Goal: Task Accomplishment & Management: Manage account settings

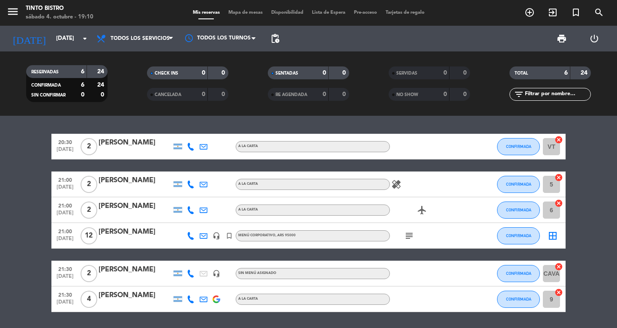
click at [558, 139] on icon "cancel" at bounding box center [559, 139] width 9 height 9
click at [555, 234] on icon "border_all" at bounding box center [553, 236] width 10 height 10
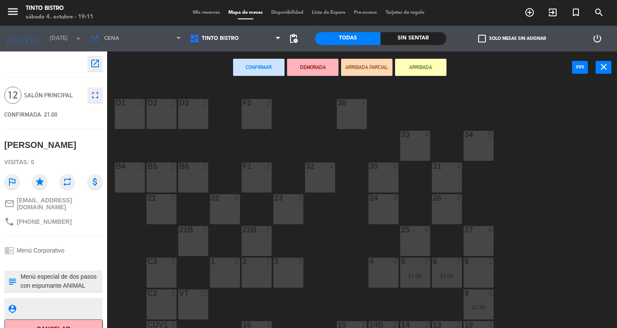
click at [188, 307] on div "VT 10" at bounding box center [193, 304] width 30 height 30
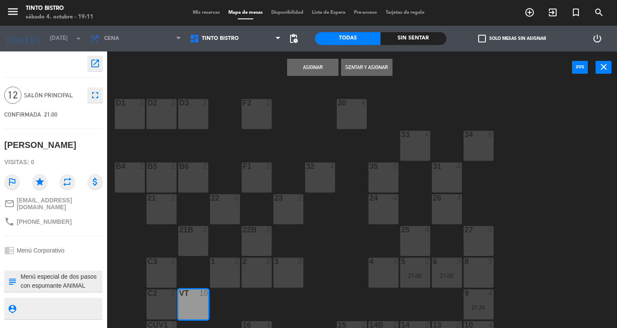
click at [313, 69] on button "Asignar" at bounding box center [312, 67] width 51 height 17
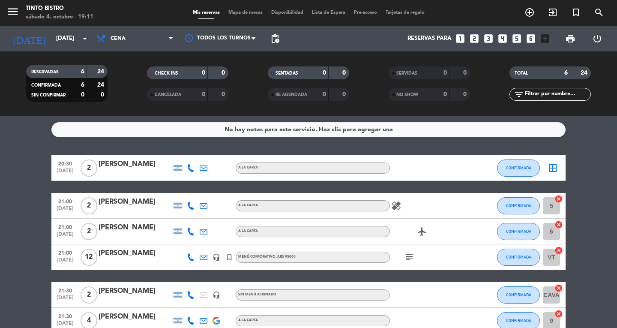
click at [555, 168] on icon "border_all" at bounding box center [553, 168] width 10 height 10
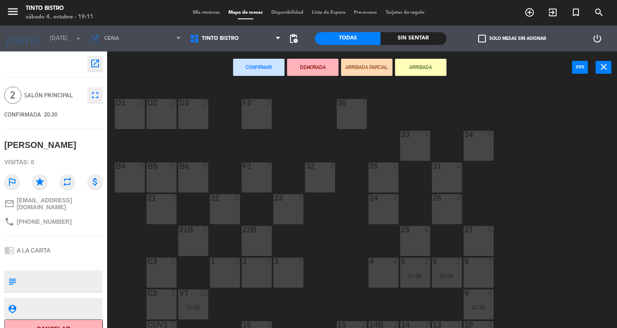
click at [472, 266] on div "8 2" at bounding box center [479, 262] width 30 height 9
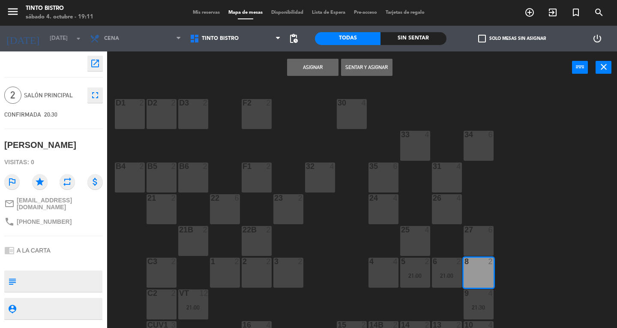
click at [322, 63] on button "Asignar" at bounding box center [312, 67] width 51 height 17
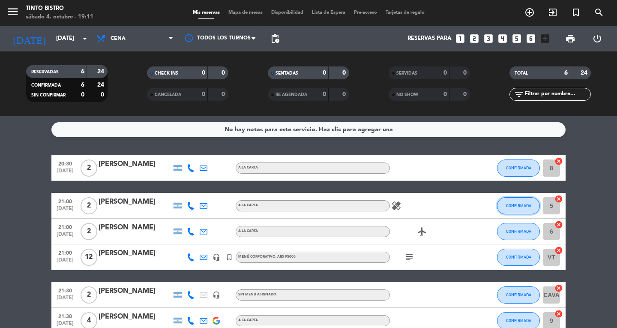
click at [508, 210] on button "CONFIRMADA" at bounding box center [518, 205] width 43 height 17
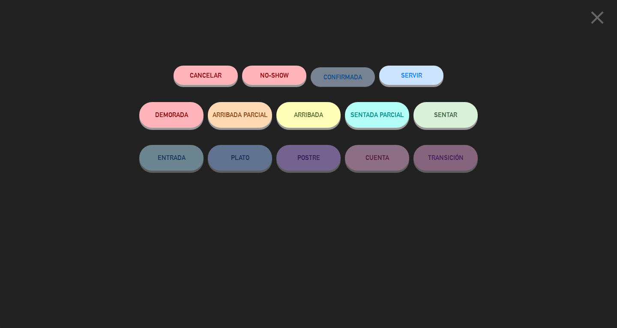
drag, startPoint x: 432, startPoint y: 118, endPoint x: 439, endPoint y: 187, distance: 69.9
click at [439, 187] on div "Cancelar NO-SHOW CONFIRMADA SERVIR DEMORADA ARRIBADA PARCIAL ARRIBADA SENTADA P…" at bounding box center [308, 141] width 339 height 150
click at [595, 26] on icon "close" at bounding box center [597, 17] width 21 height 21
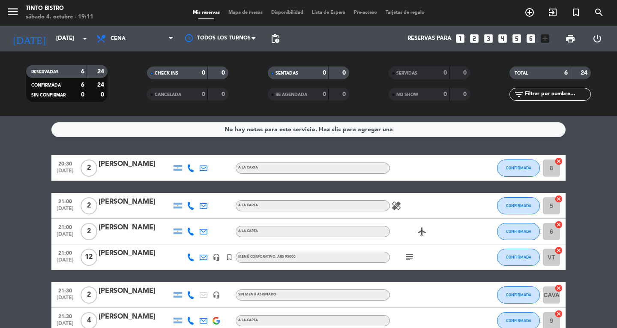
click at [558, 200] on icon "cancel" at bounding box center [559, 199] width 9 height 9
click at [553, 206] on icon "border_all" at bounding box center [553, 206] width 10 height 10
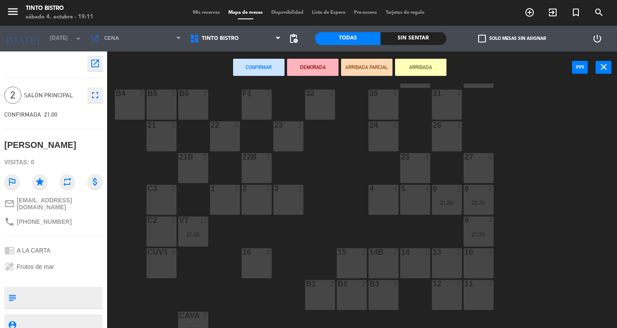
scroll to position [73, 0]
click at [439, 265] on div "13 2" at bounding box center [447, 263] width 30 height 30
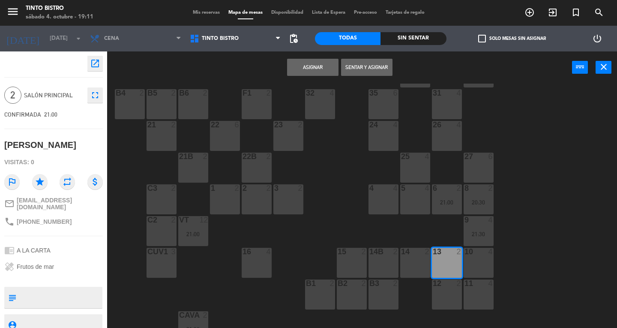
click at [333, 67] on button "Asignar" at bounding box center [312, 67] width 51 height 17
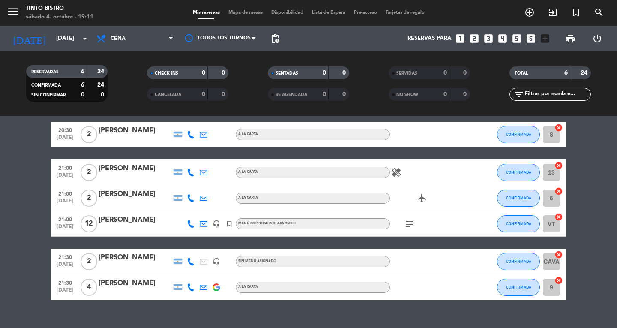
scroll to position [48, 0]
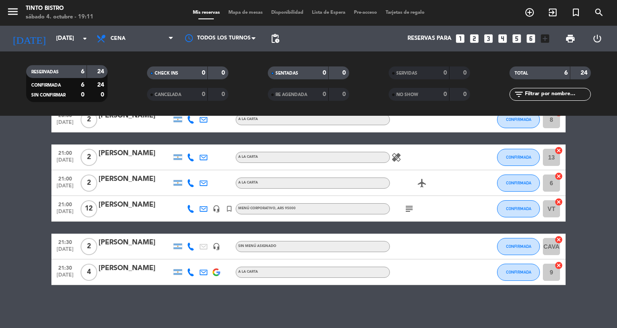
click at [558, 176] on icon "cancel" at bounding box center [559, 176] width 9 height 9
click at [555, 183] on icon "border_all" at bounding box center [553, 183] width 10 height 10
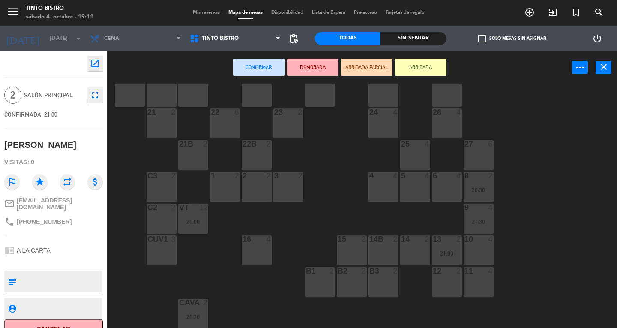
scroll to position [87, 0]
click at [436, 280] on div "12 2" at bounding box center [447, 281] width 30 height 30
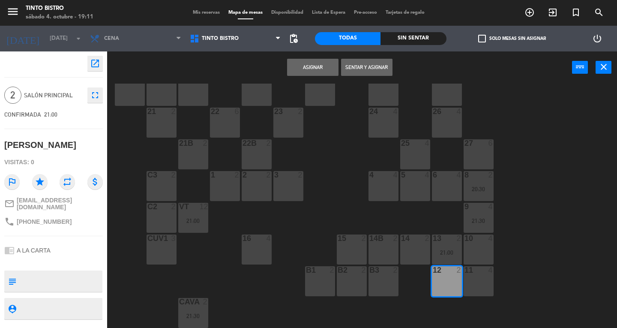
click at [311, 67] on button "Asignar" at bounding box center [312, 67] width 51 height 17
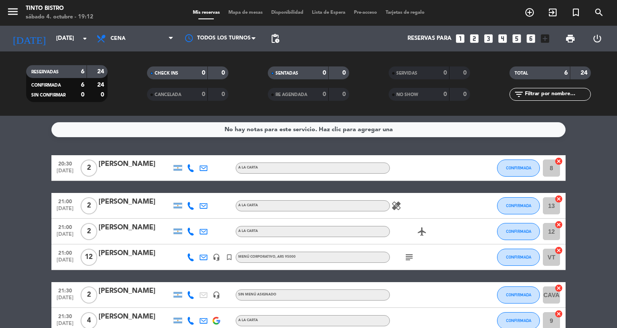
scroll to position [48, 0]
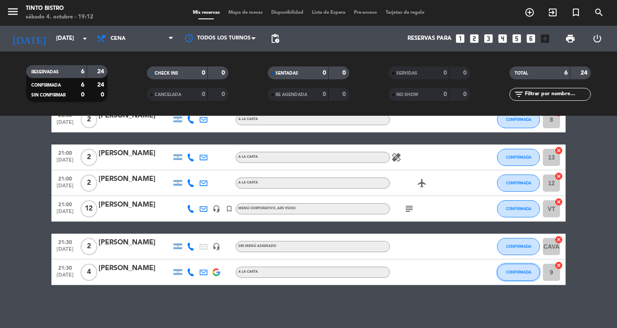
click at [515, 273] on span "CONFIRMADA" at bounding box center [518, 272] width 25 height 5
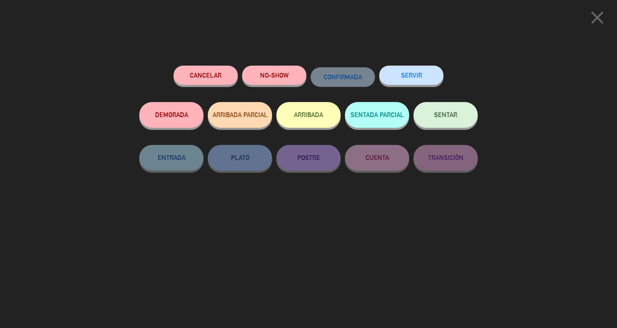
click at [593, 20] on icon "close" at bounding box center [597, 17] width 21 height 21
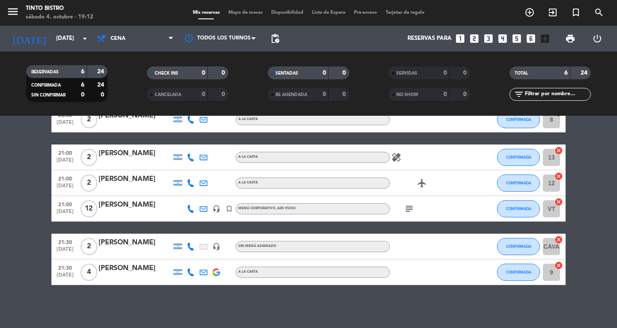
click at [558, 264] on icon "cancel" at bounding box center [559, 265] width 9 height 9
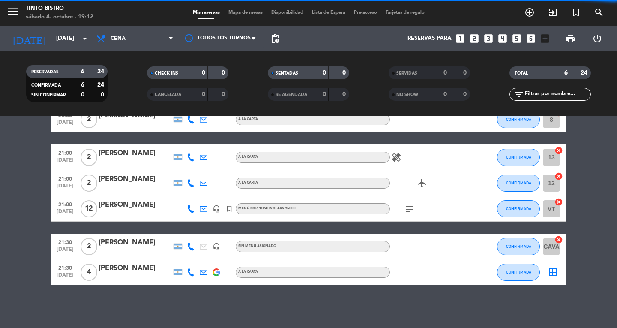
click at [555, 270] on icon "border_all" at bounding box center [553, 272] width 10 height 10
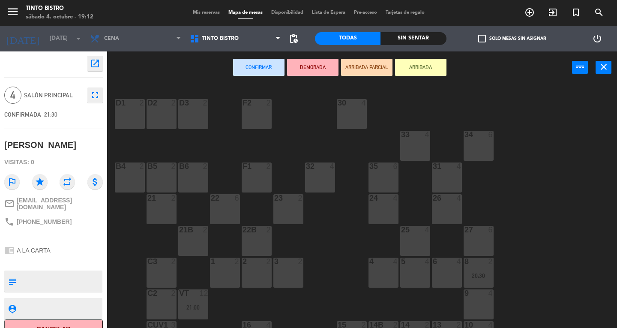
click at [408, 265] on div "5 4" at bounding box center [415, 262] width 30 height 9
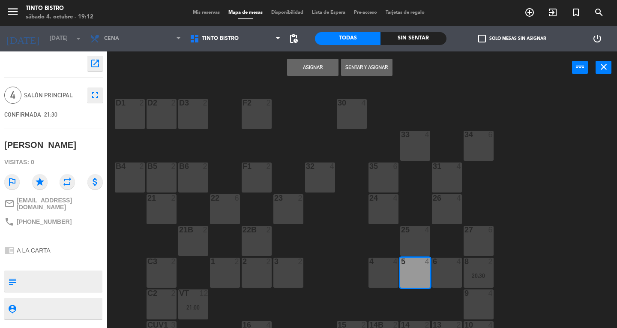
click at [318, 64] on button "Asignar" at bounding box center [312, 67] width 51 height 17
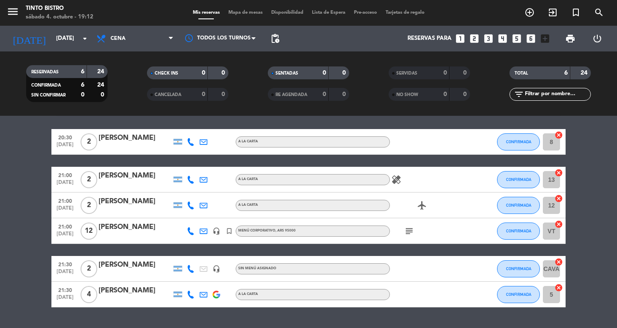
scroll to position [6, 0]
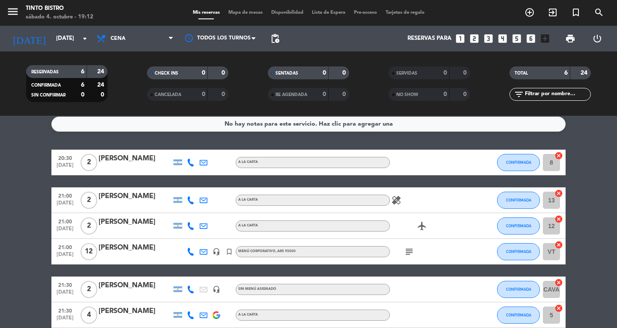
click at [556, 286] on icon "cancel" at bounding box center [559, 282] width 9 height 9
click at [552, 290] on icon "border_all" at bounding box center [553, 289] width 10 height 10
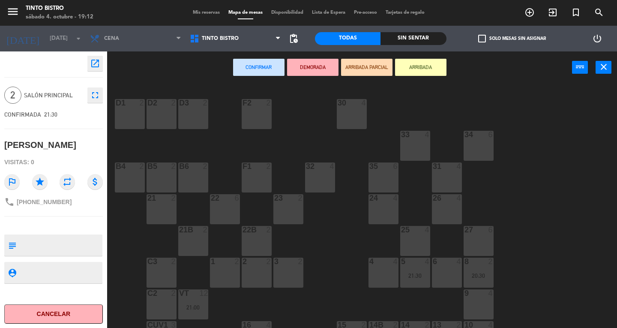
click at [232, 266] on div "1 2" at bounding box center [225, 273] width 30 height 30
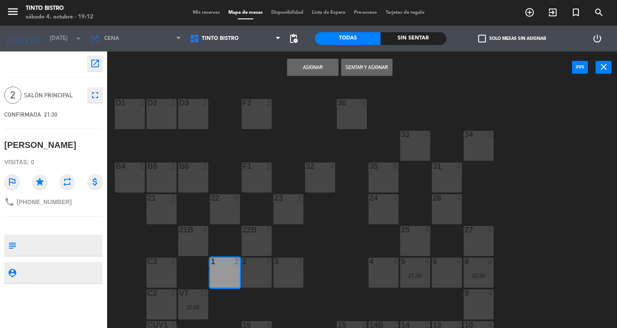
click at [321, 68] on button "Asignar" at bounding box center [312, 67] width 51 height 17
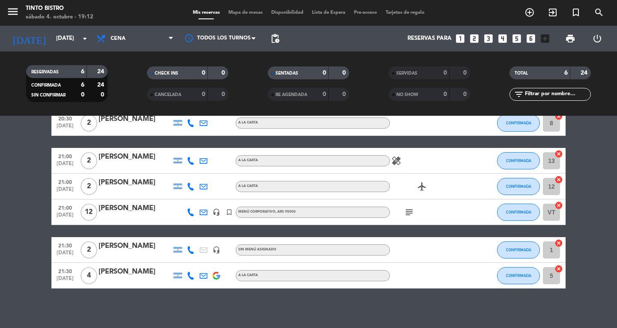
scroll to position [48, 0]
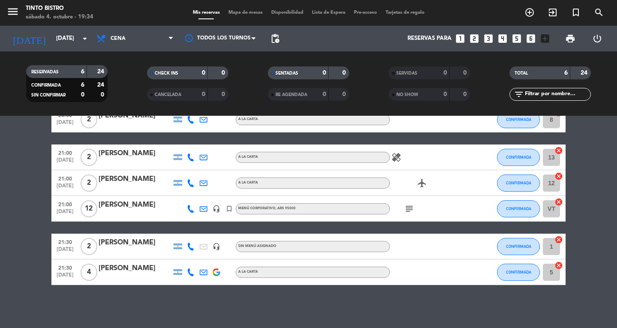
click at [411, 209] on icon "subject" at bounding box center [409, 209] width 10 height 10
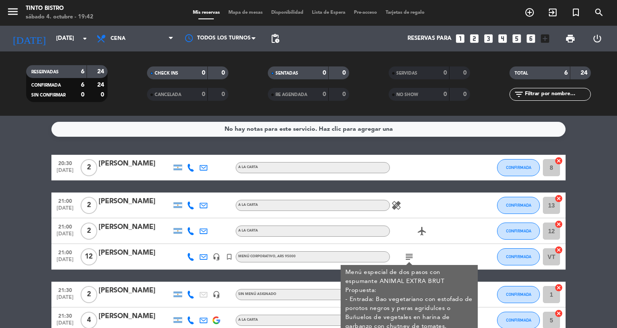
scroll to position [0, 0]
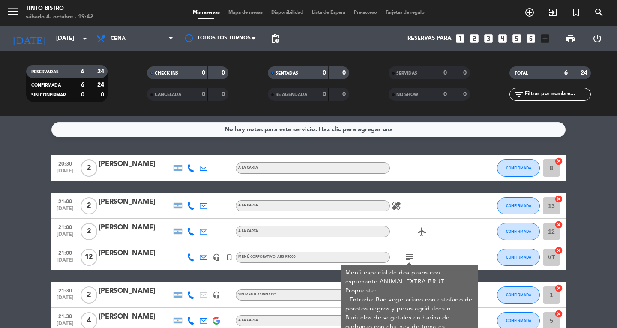
click at [617, 163] on bookings-row "20:30 [DATE] 2 [PERSON_NAME] A LA CARTA CONFIRMADA 8 cancel 21:00 [DATE] 2 [PER…" at bounding box center [308, 244] width 617 height 178
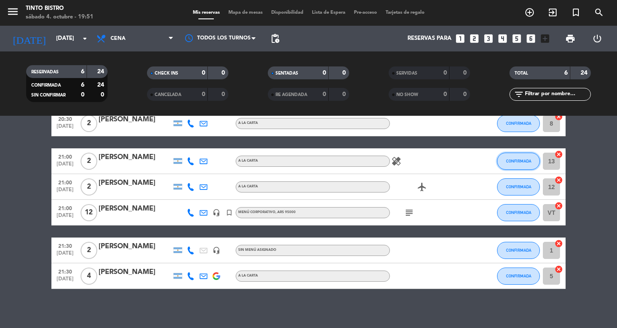
scroll to position [48, 0]
